Goal: Download file/media

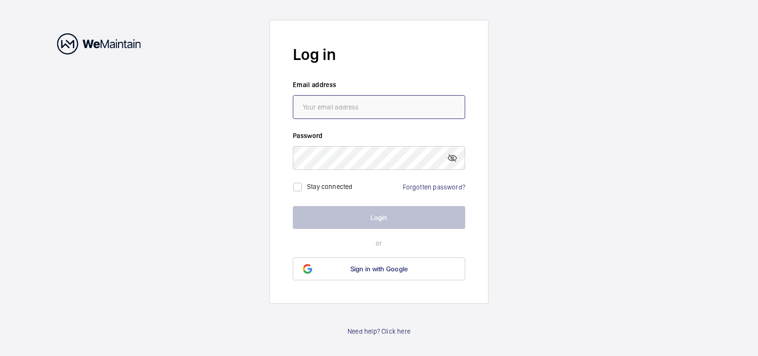
type input "[PERSON_NAME][EMAIL_ADDRESS][PERSON_NAME][DOMAIN_NAME]"
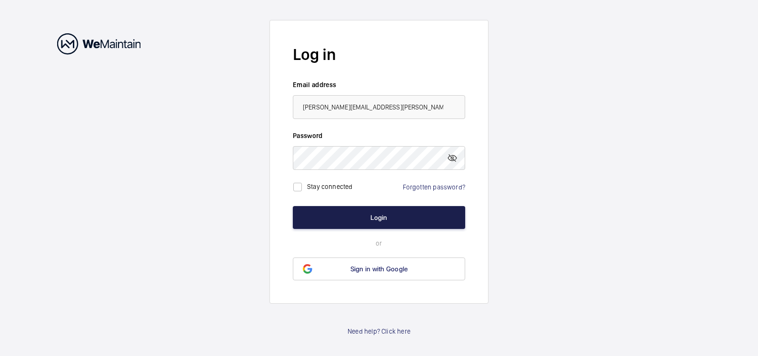
click at [381, 216] on button "Login" at bounding box center [379, 217] width 172 height 23
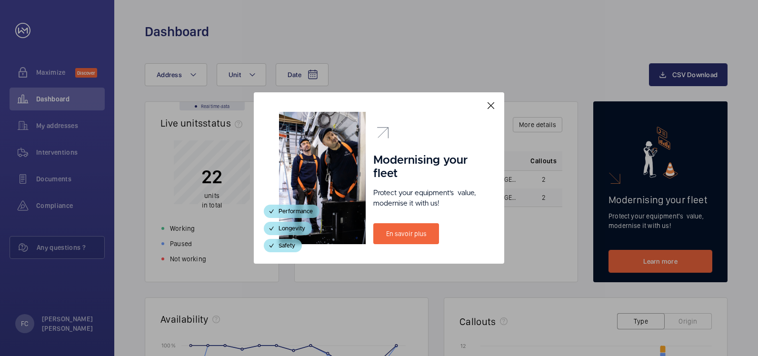
click at [490, 103] on mat-icon at bounding box center [490, 105] width 11 height 11
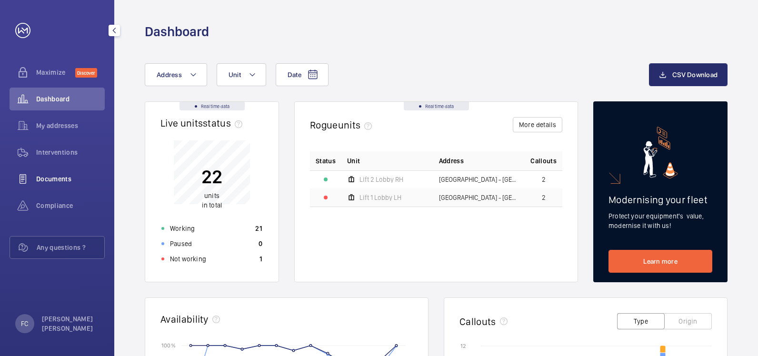
click at [69, 176] on span "Documents" at bounding box center [70, 179] width 69 height 10
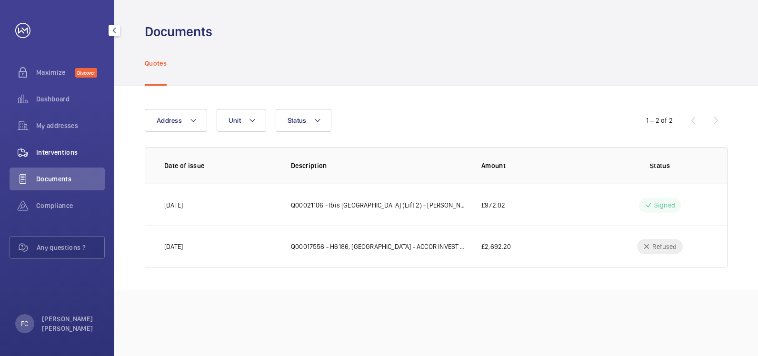
click at [77, 150] on span "Interventions" at bounding box center [70, 153] width 69 height 10
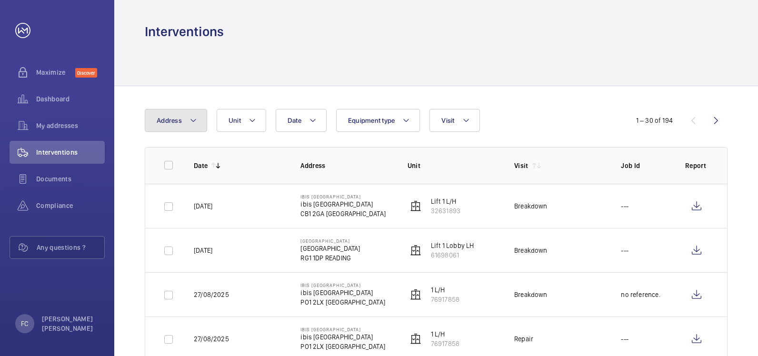
click at [193, 116] on mat-icon at bounding box center [193, 120] width 8 height 11
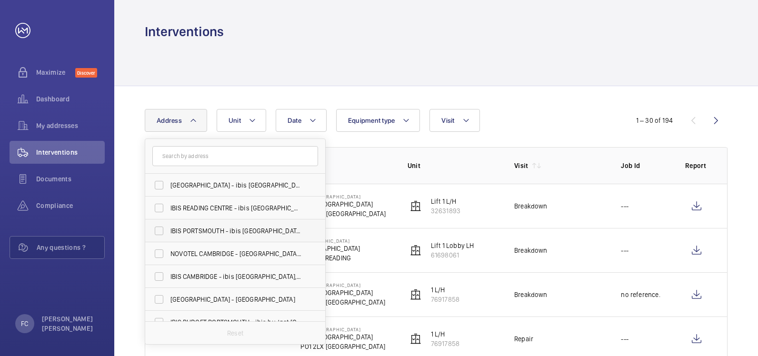
scroll to position [35, 0]
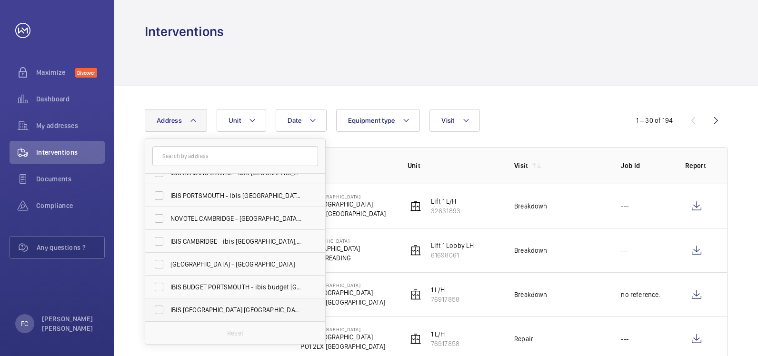
click at [251, 306] on span "IBIS [GEOGRAPHIC_DATA] [GEOGRAPHIC_DATA] - [STREET_ADDRESS]" at bounding box center [235, 310] width 131 height 10
click at [169, 306] on input "IBIS [GEOGRAPHIC_DATA] [GEOGRAPHIC_DATA] - [STREET_ADDRESS]" at bounding box center [158, 309] width 19 height 19
checkbox input "true"
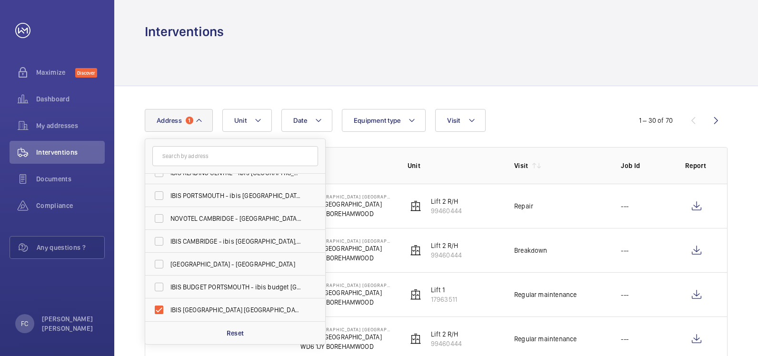
click at [365, 164] on p "Address" at bounding box center [345, 166] width 91 height 10
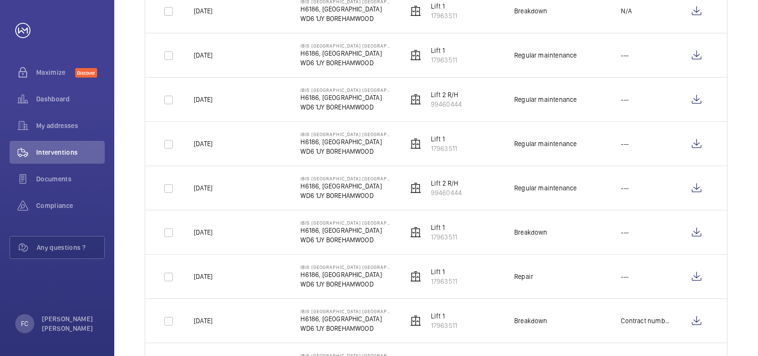
scroll to position [904, 0]
click at [694, 184] on wm-front-icon-button at bounding box center [696, 187] width 23 height 23
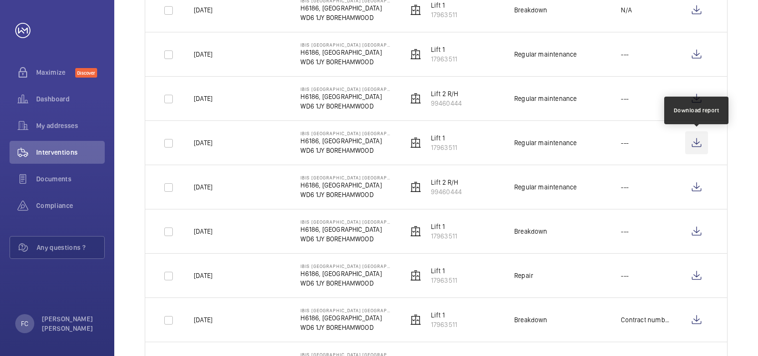
click at [696, 139] on wm-front-icon-button at bounding box center [696, 142] width 23 height 23
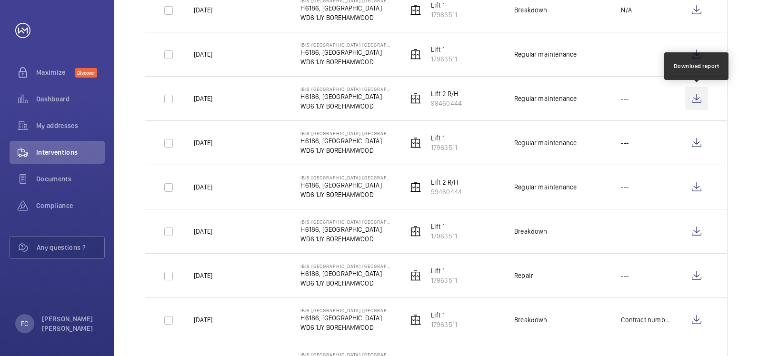
click at [695, 96] on wm-front-icon-button at bounding box center [696, 98] width 23 height 23
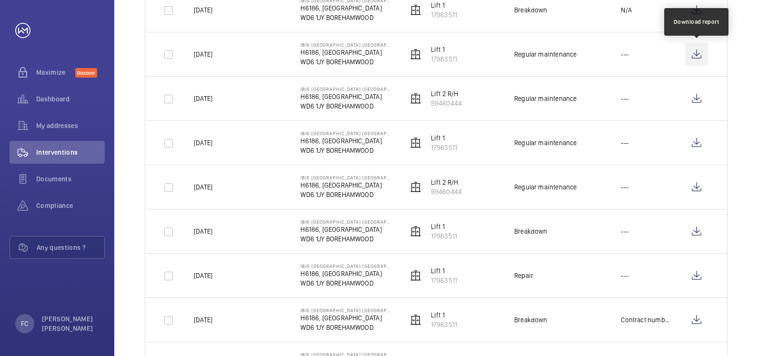
click at [696, 53] on wm-front-icon-button at bounding box center [696, 54] width 23 height 23
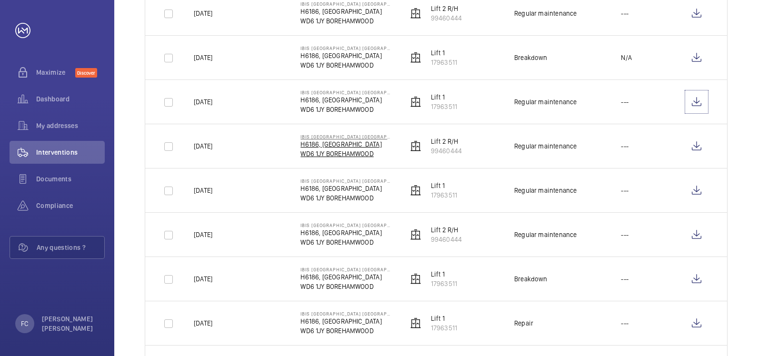
scroll to position [809, 0]
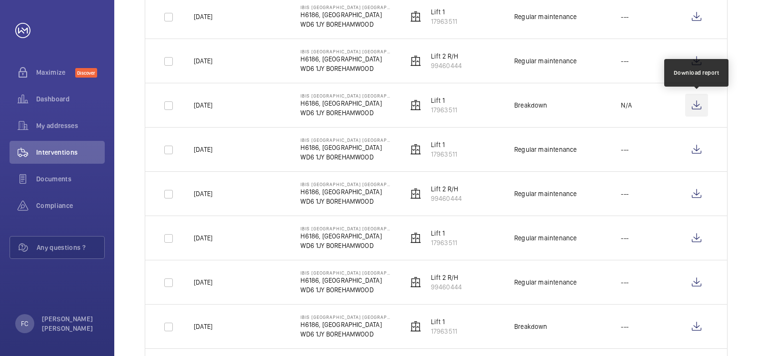
click at [698, 104] on wm-front-icon-button at bounding box center [696, 105] width 23 height 23
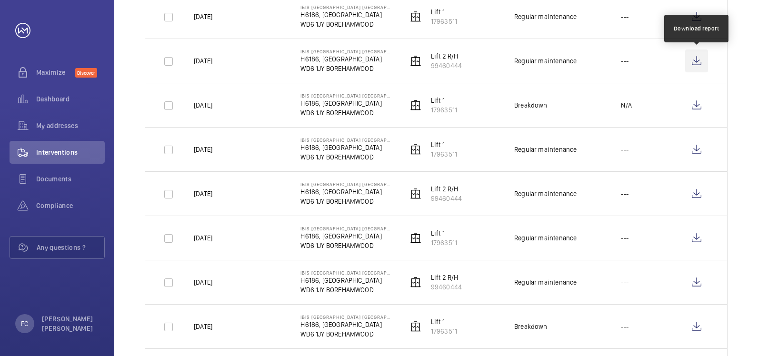
click at [698, 58] on wm-front-icon-button at bounding box center [696, 61] width 23 height 23
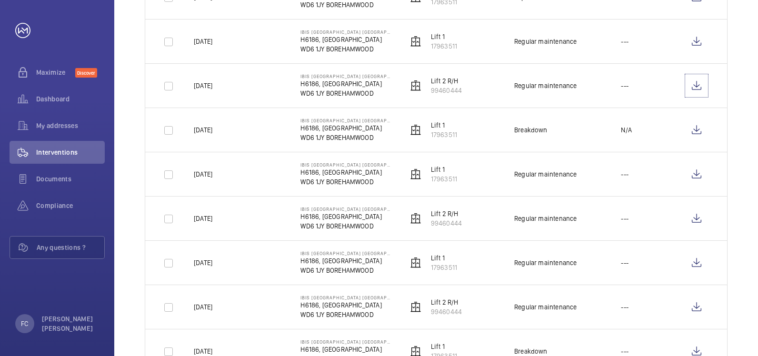
scroll to position [762, 0]
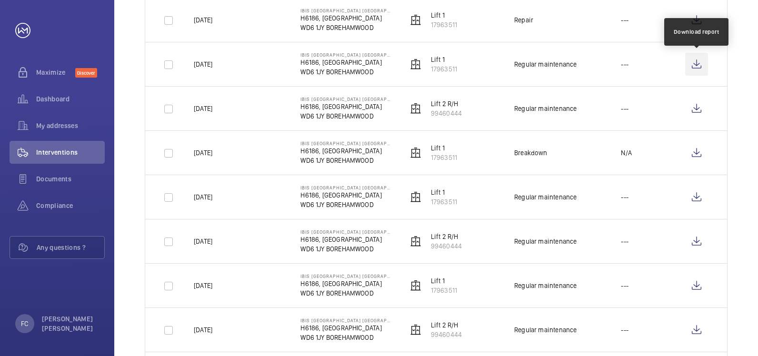
click at [695, 61] on wm-front-icon-button at bounding box center [696, 64] width 23 height 23
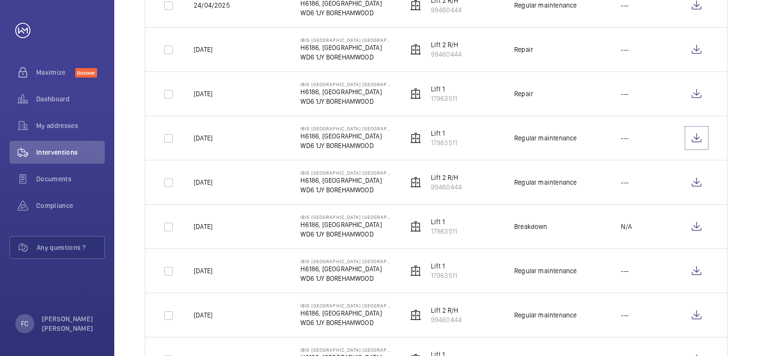
scroll to position [666, 0]
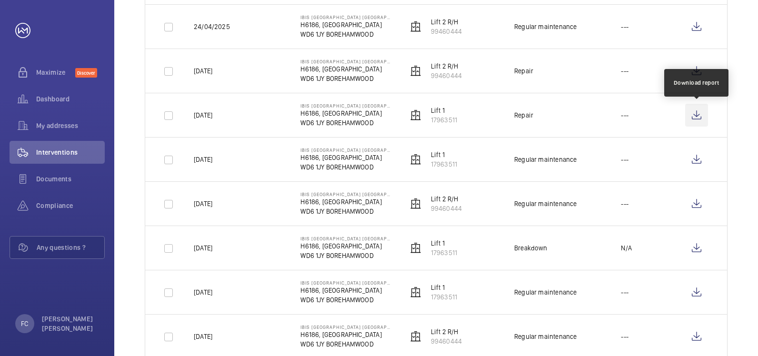
click at [698, 111] on wm-front-icon-button at bounding box center [696, 115] width 23 height 23
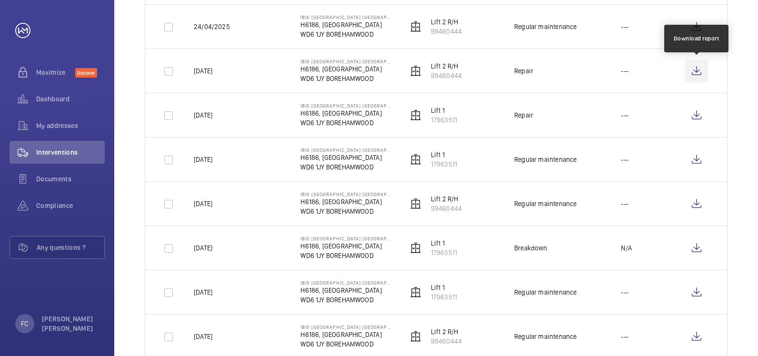
click at [695, 70] on wm-front-icon-button at bounding box center [696, 71] width 23 height 23
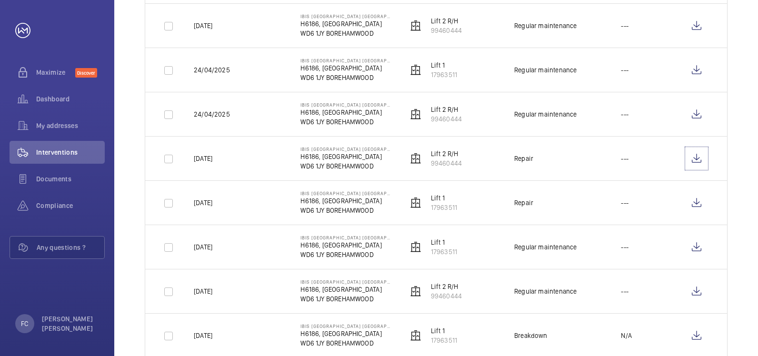
scroll to position [571, 0]
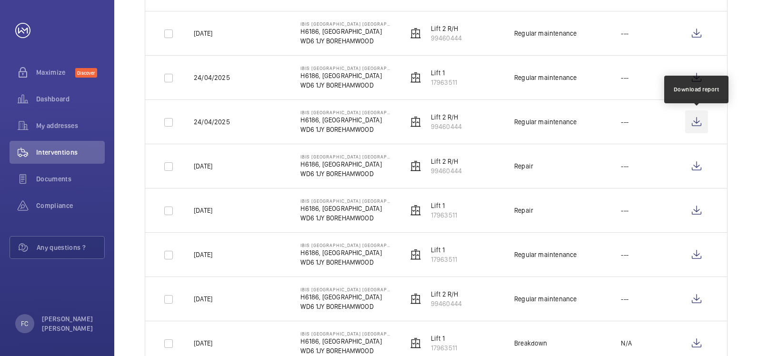
click at [696, 120] on wm-front-icon-button at bounding box center [696, 121] width 23 height 23
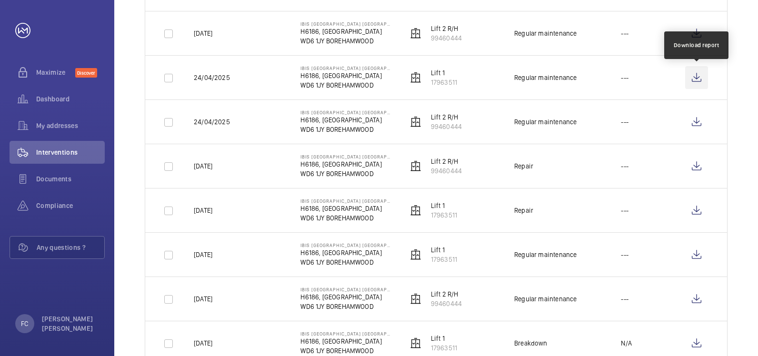
click at [699, 73] on wm-front-icon-button at bounding box center [696, 77] width 23 height 23
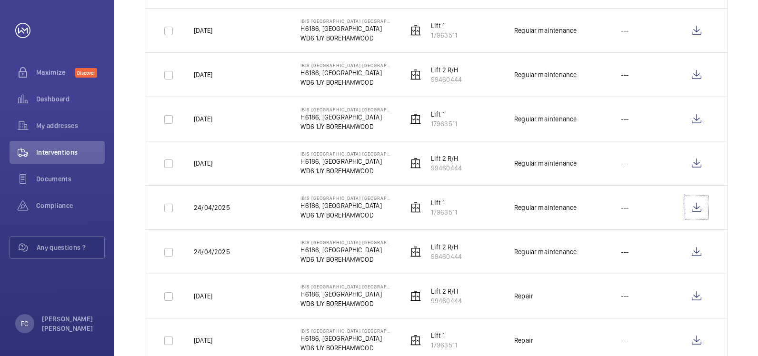
scroll to position [428, 0]
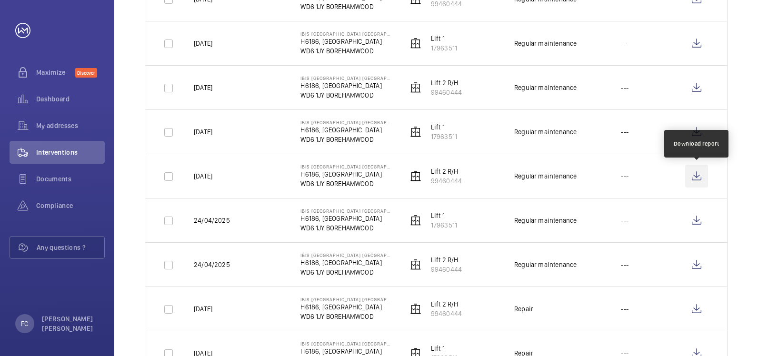
click at [695, 174] on wm-front-icon-button at bounding box center [696, 176] width 23 height 23
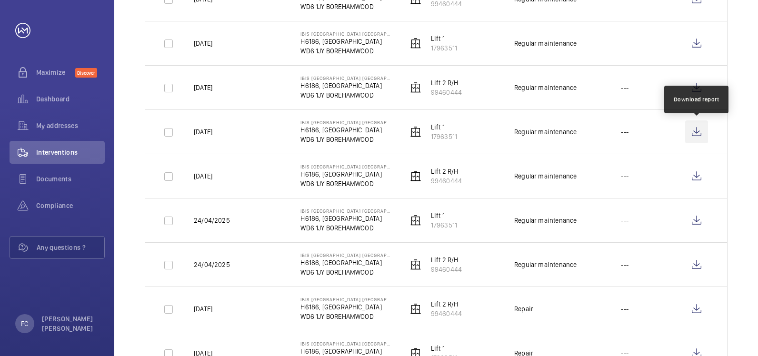
click at [697, 131] on wm-front-icon-button at bounding box center [696, 131] width 23 height 23
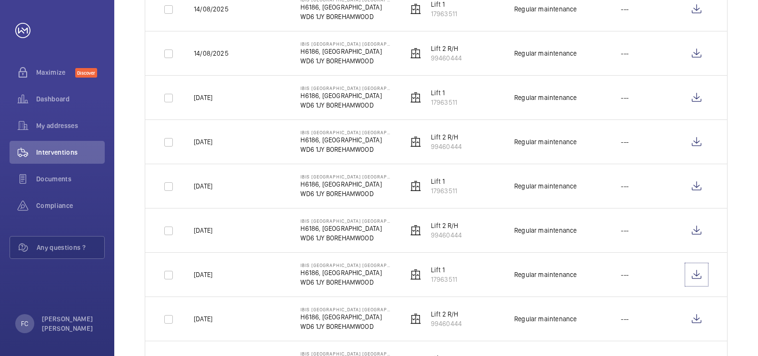
scroll to position [238, 0]
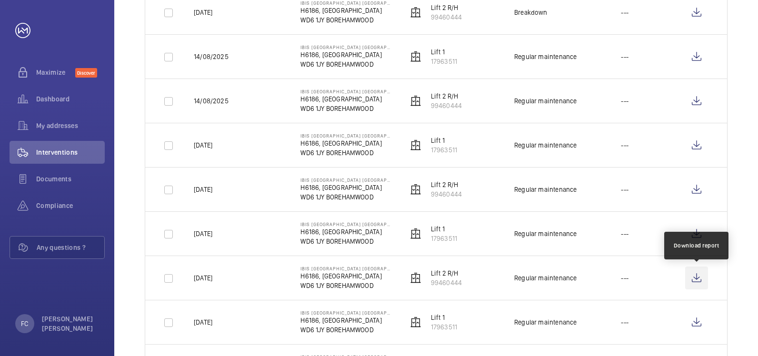
click at [697, 276] on wm-front-icon-button at bounding box center [696, 278] width 23 height 23
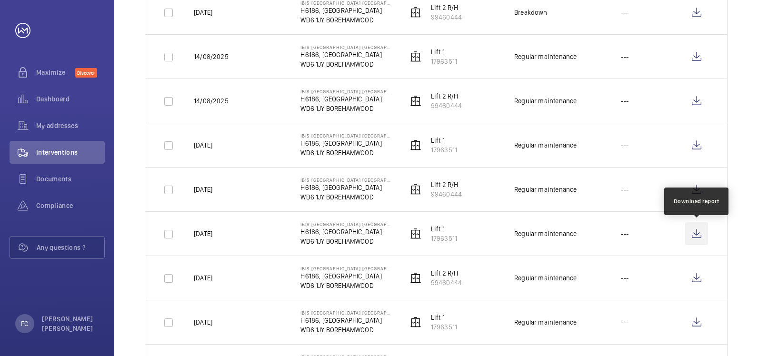
click at [699, 230] on wm-front-icon-button at bounding box center [696, 233] width 23 height 23
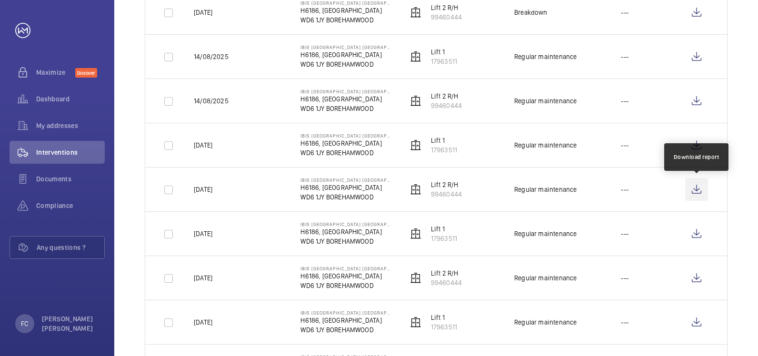
click at [700, 189] on wm-front-icon-button at bounding box center [696, 189] width 23 height 23
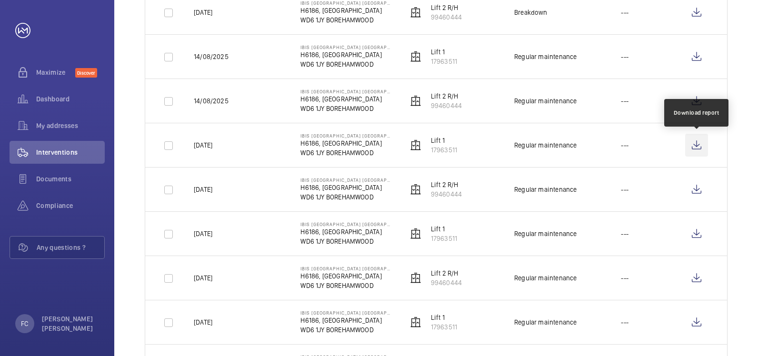
click at [694, 142] on wm-front-icon-button at bounding box center [696, 145] width 23 height 23
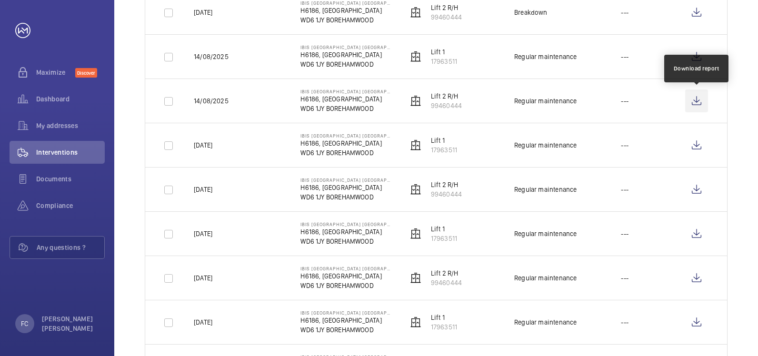
click at [697, 97] on wm-front-icon-button at bounding box center [696, 100] width 23 height 23
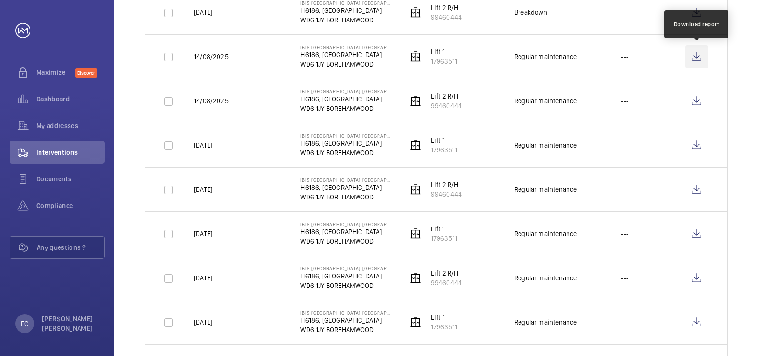
click at [696, 53] on wm-front-icon-button at bounding box center [696, 56] width 23 height 23
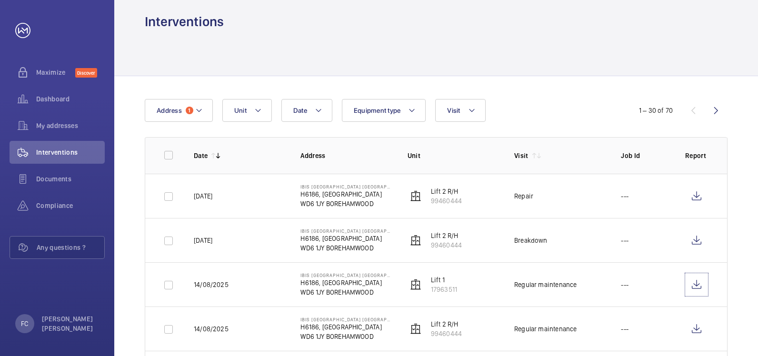
scroll to position [0, 0]
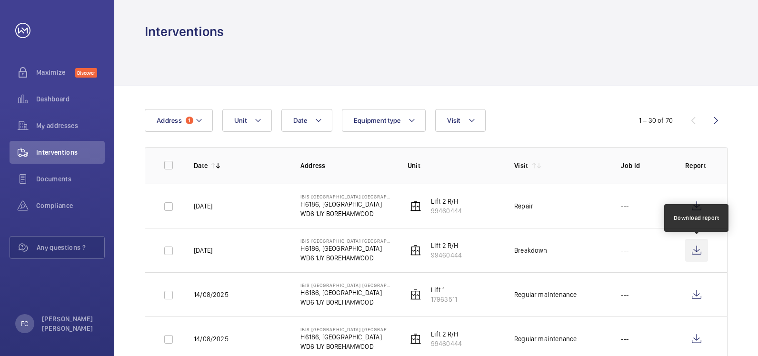
click at [698, 248] on wm-front-icon-button at bounding box center [696, 250] width 23 height 23
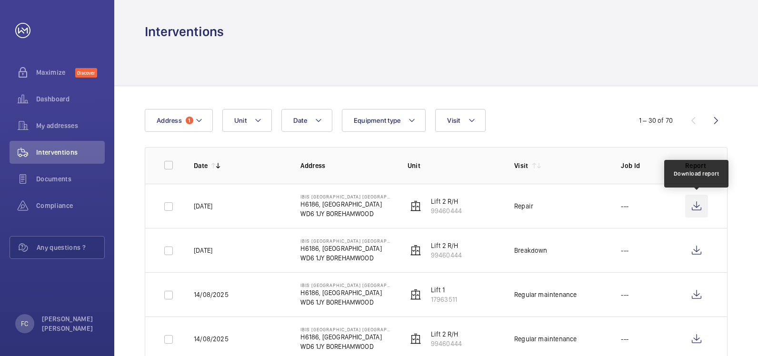
click at [696, 202] on wm-front-icon-button at bounding box center [696, 206] width 23 height 23
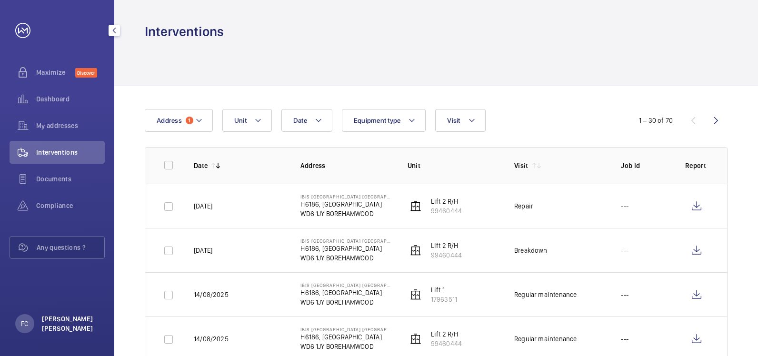
click at [62, 323] on p "[PERSON_NAME] [PERSON_NAME]" at bounding box center [70, 323] width 57 height 19
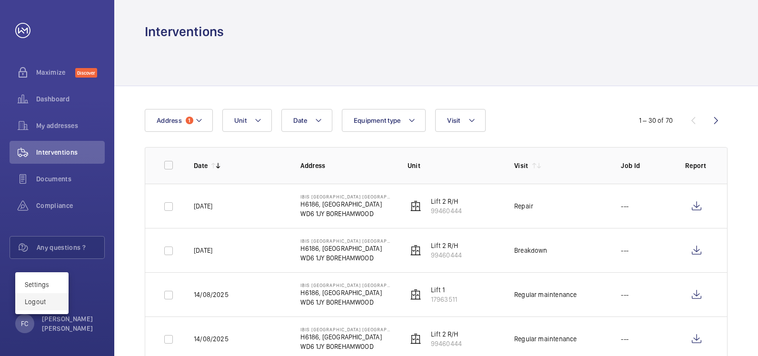
click at [40, 303] on p "Logout" at bounding box center [42, 302] width 34 height 10
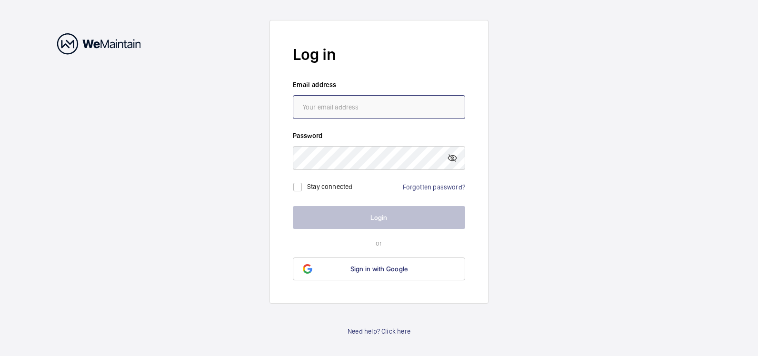
type input "[PERSON_NAME][EMAIL_ADDRESS][PERSON_NAME][DOMAIN_NAME]"
